Goal: Task Accomplishment & Management: Use online tool/utility

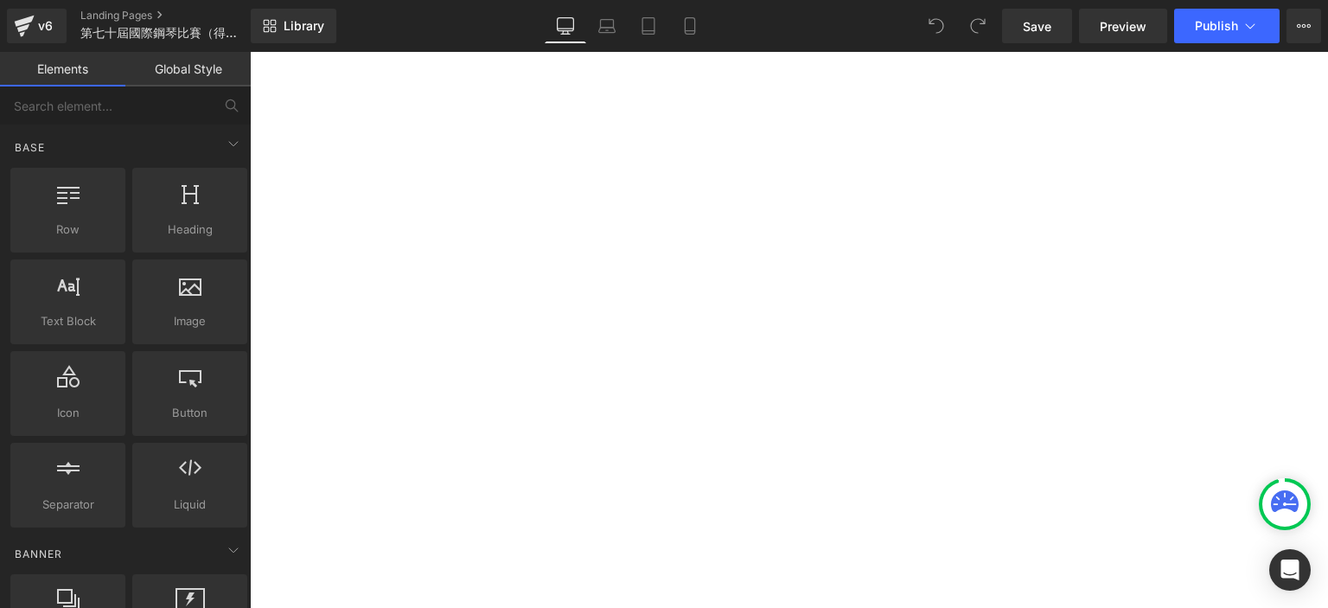
scroll to position [860, 0]
click at [250, 52] on p "[PERSON_NAME]" at bounding box center [250, 52] width 0 height 0
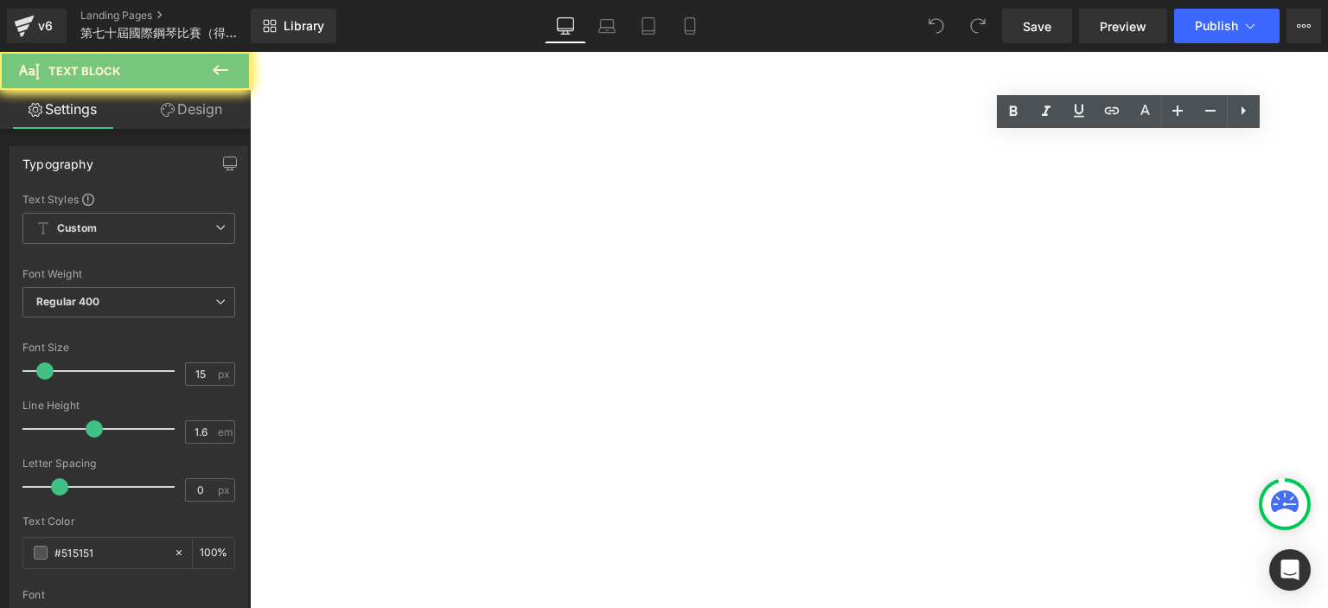
click at [250, 52] on p "[PERSON_NAME]" at bounding box center [250, 52] width 0 height 0
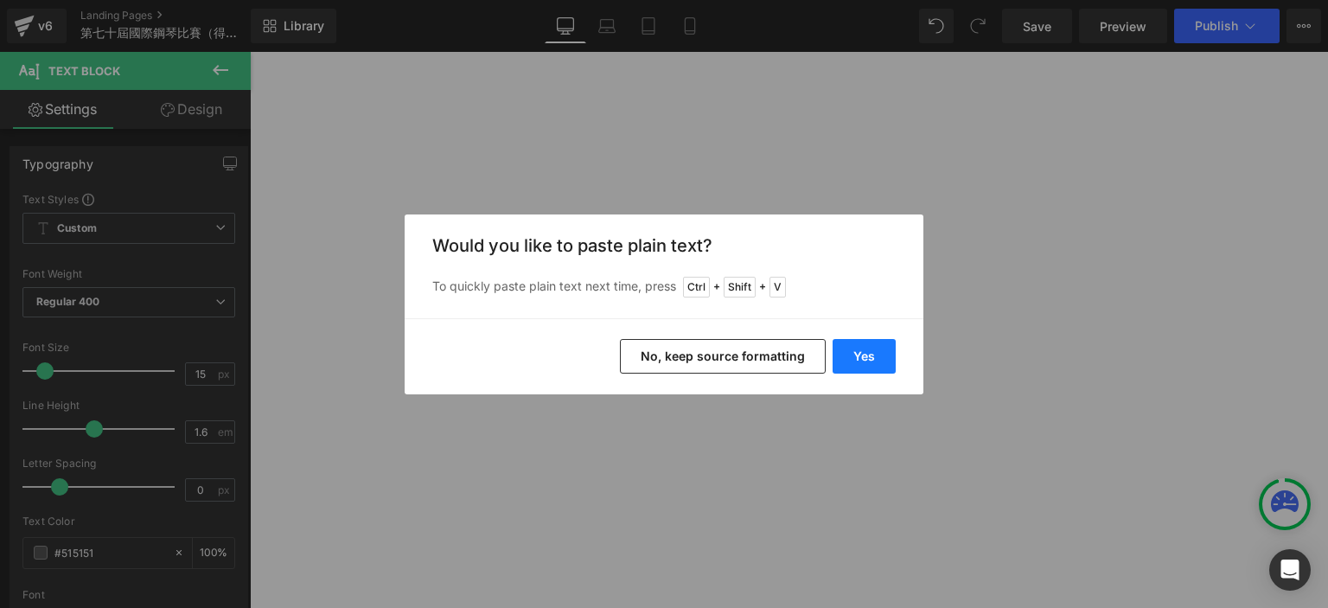
click at [865, 359] on button "Yes" at bounding box center [864, 356] width 63 height 35
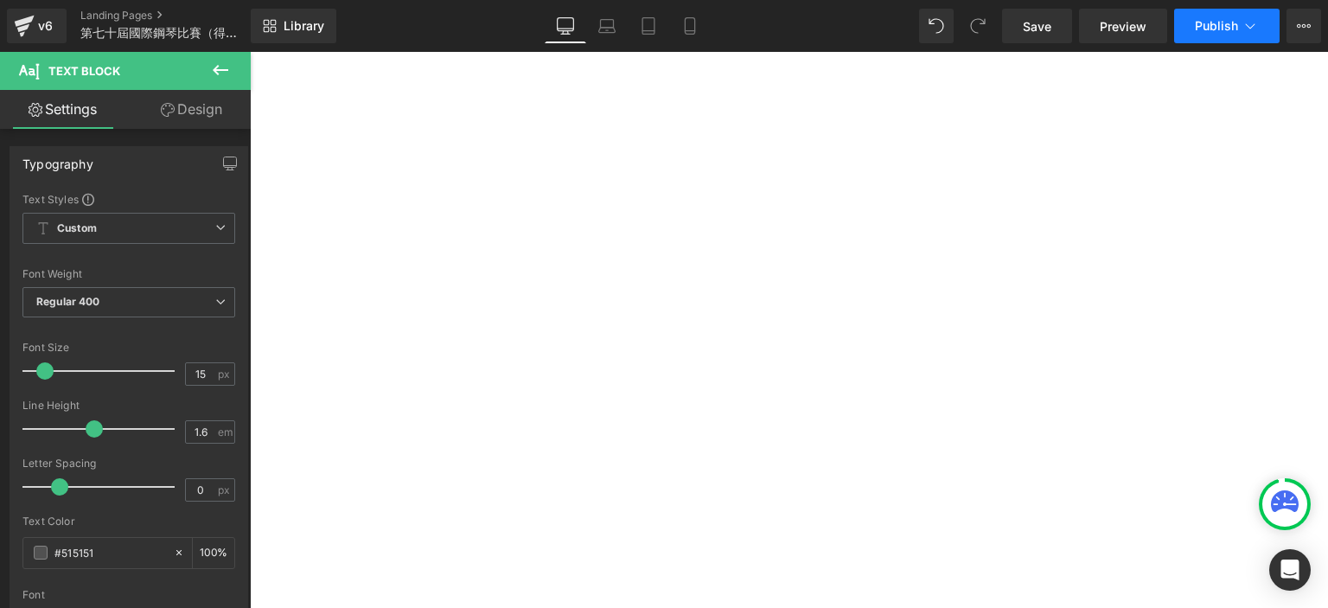
click at [1217, 42] on button "Publish" at bounding box center [1227, 26] width 106 height 35
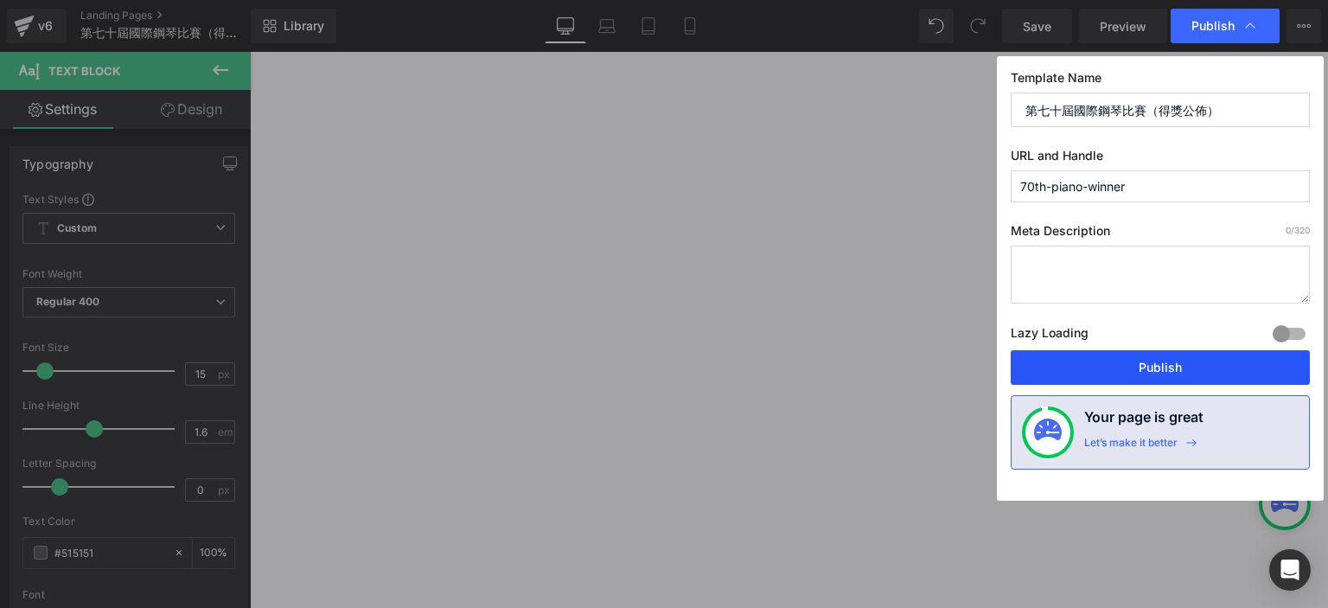
click at [1103, 362] on button "Publish" at bounding box center [1160, 367] width 299 height 35
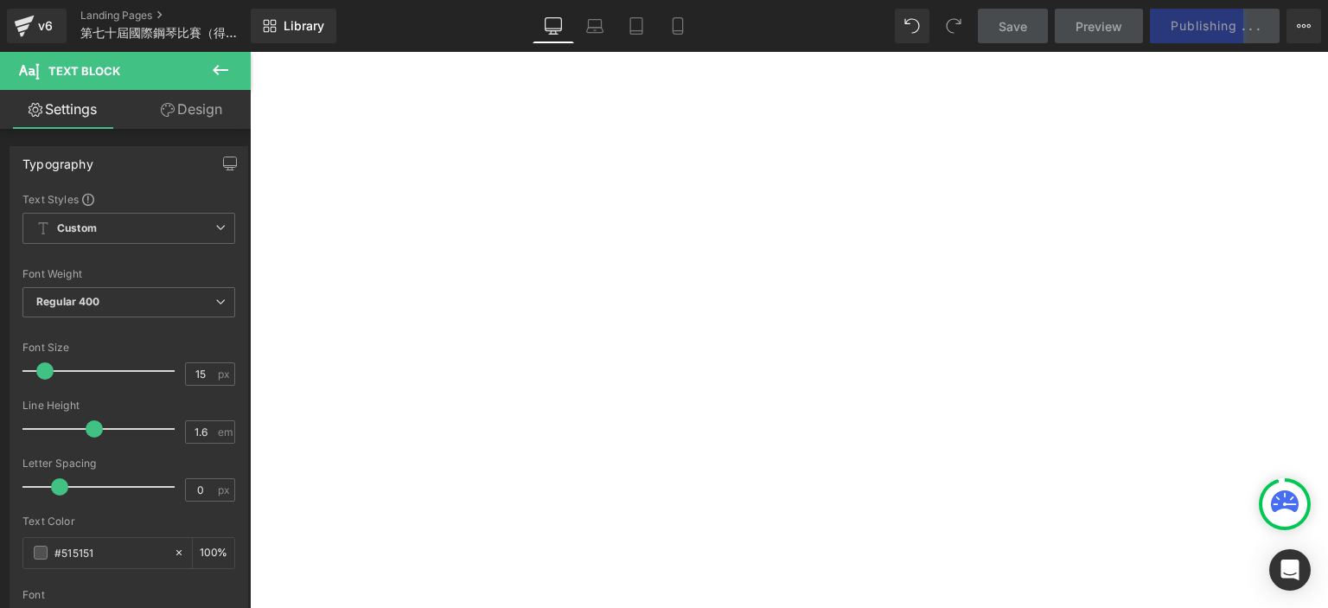
scroll to position [823, 0]
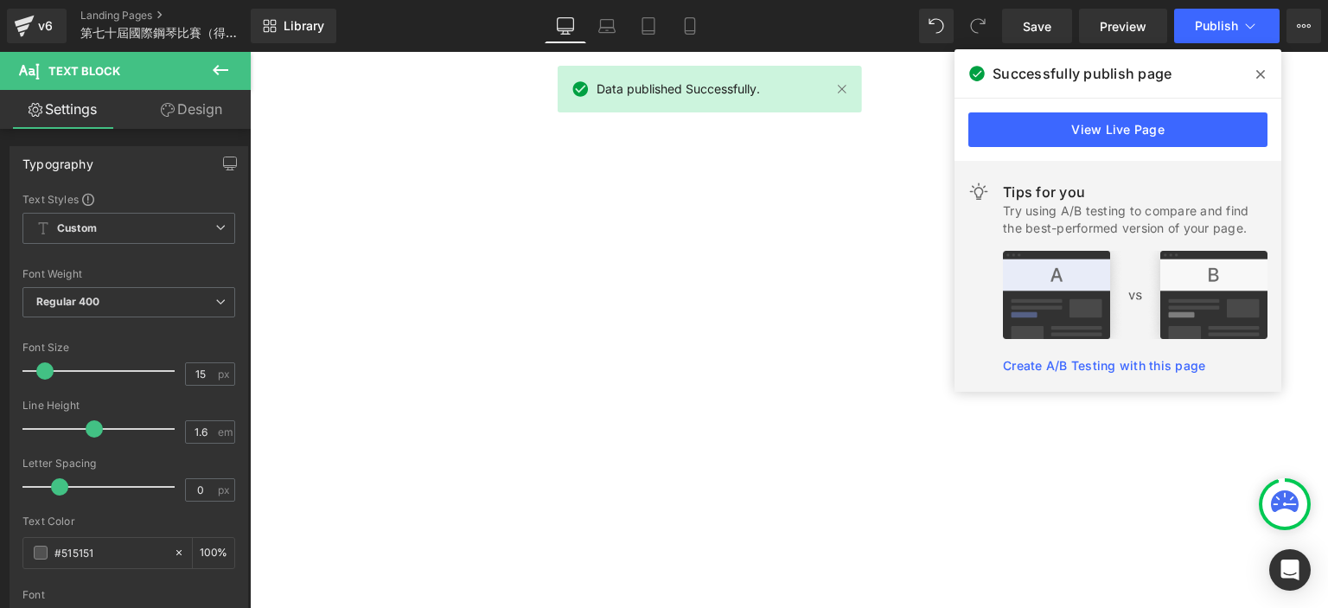
click at [1266, 68] on span at bounding box center [1261, 75] width 28 height 28
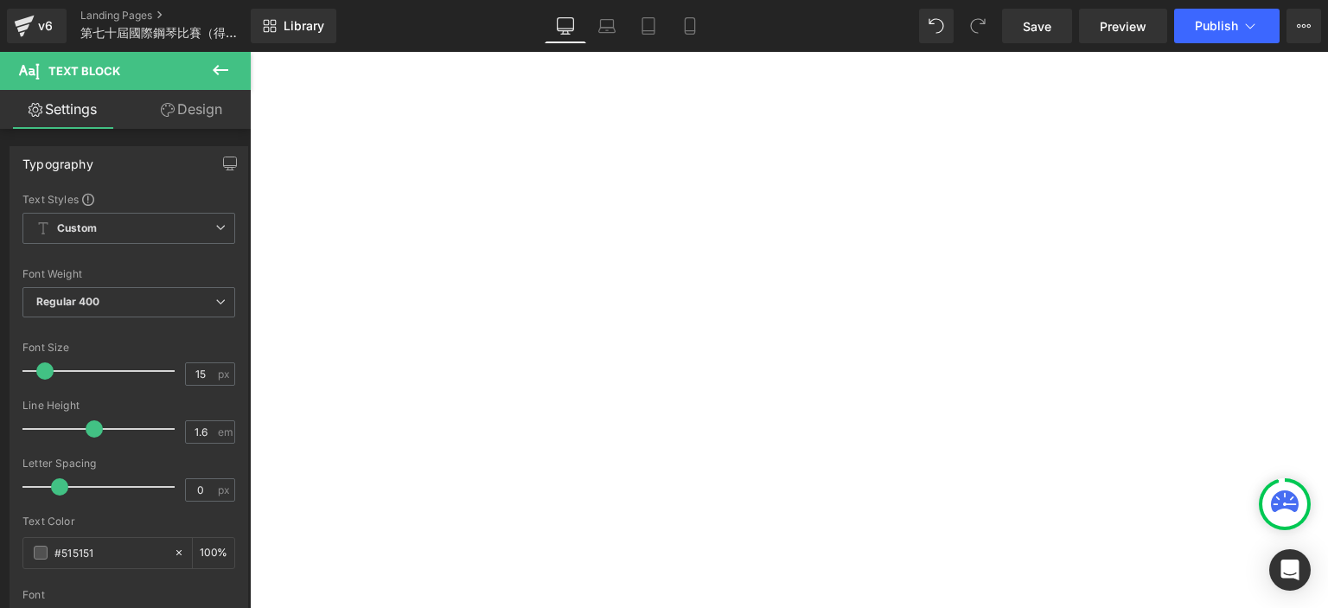
scroll to position [801, 0]
